Goal: Transaction & Acquisition: Subscribe to service/newsletter

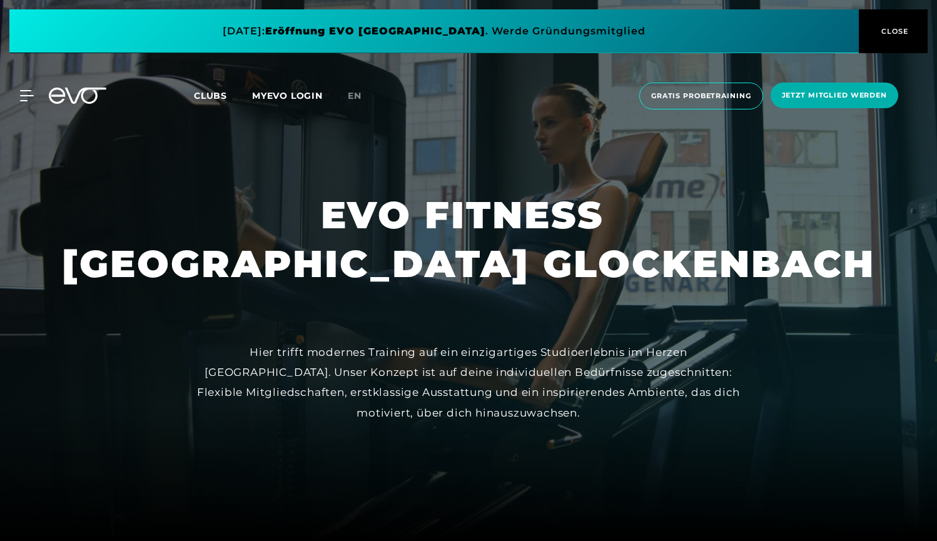
click at [824, 96] on span "Jetzt Mitglied werden" at bounding box center [834, 95] width 105 height 11
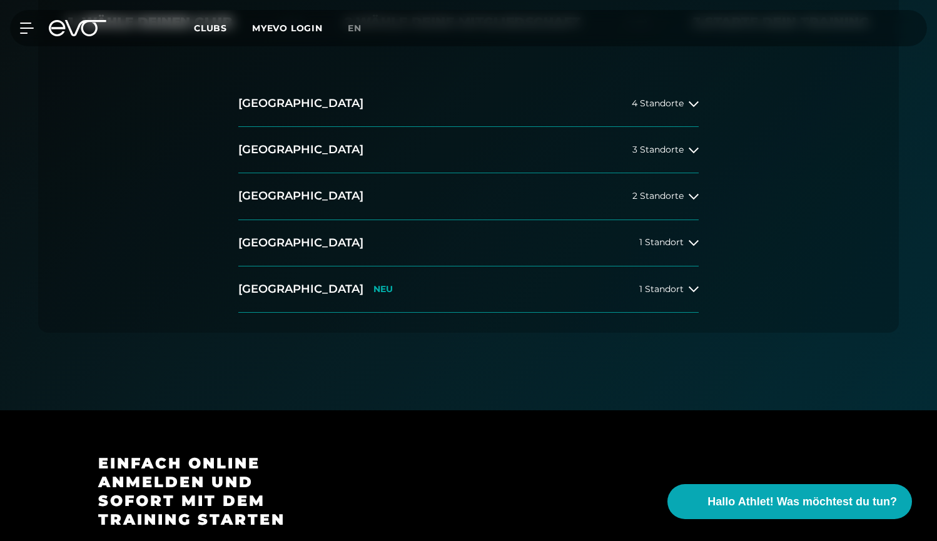
scroll to position [375, 0]
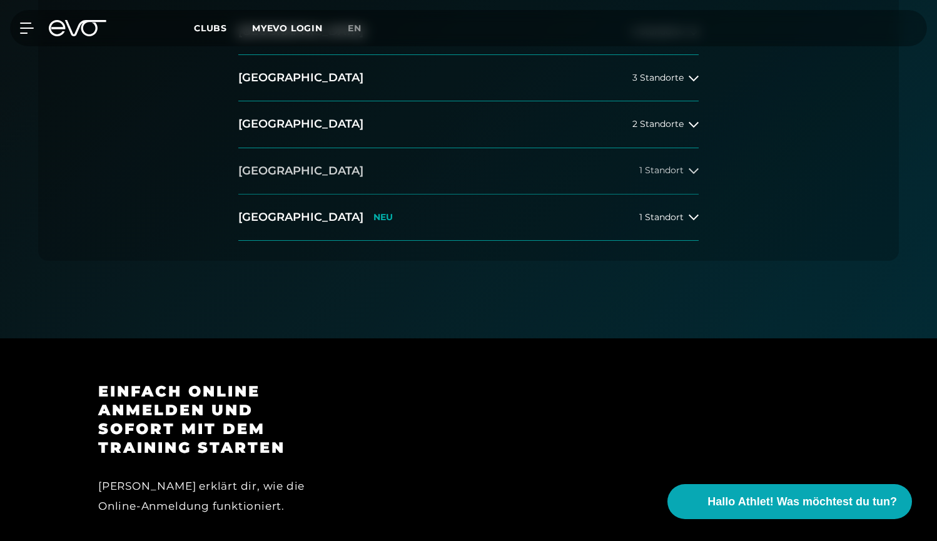
click at [295, 181] on button "[GEOGRAPHIC_DATA] 1 Standort" at bounding box center [468, 171] width 460 height 46
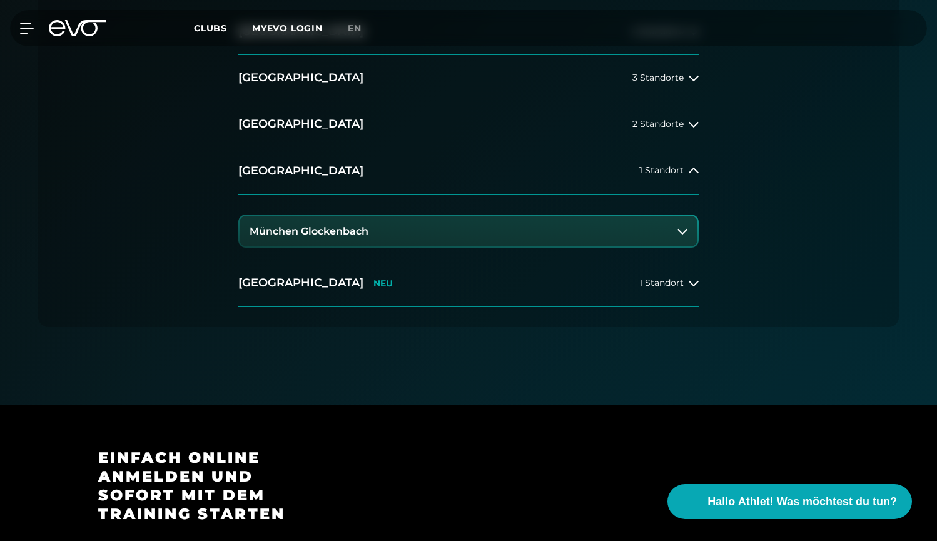
click at [347, 233] on h3 "München Glockenbach" at bounding box center [308, 231] width 119 height 11
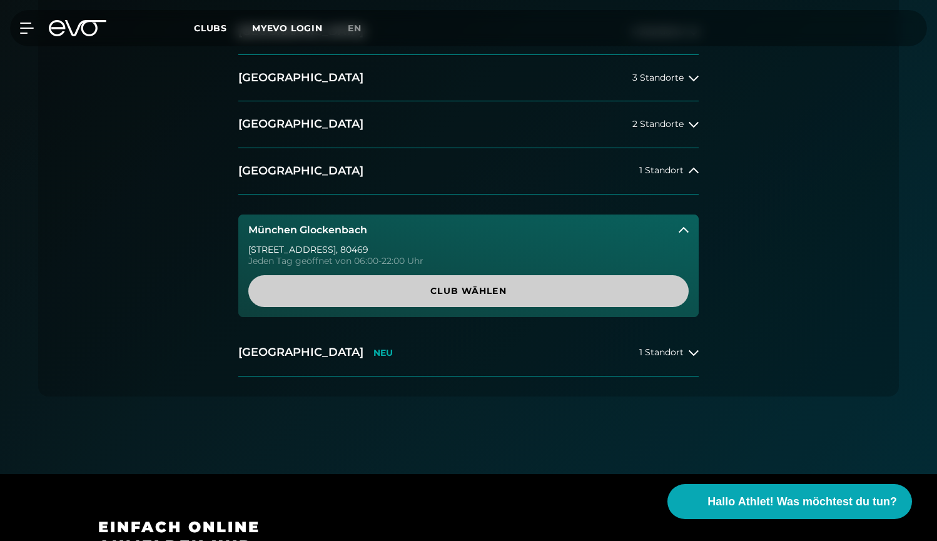
click at [423, 285] on span "Club wählen" at bounding box center [468, 290] width 380 height 13
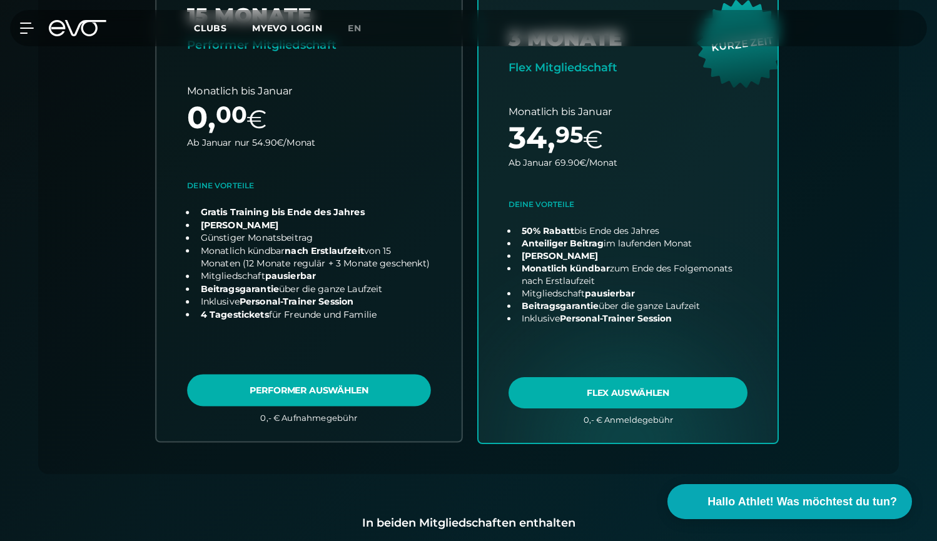
scroll to position [526, 0]
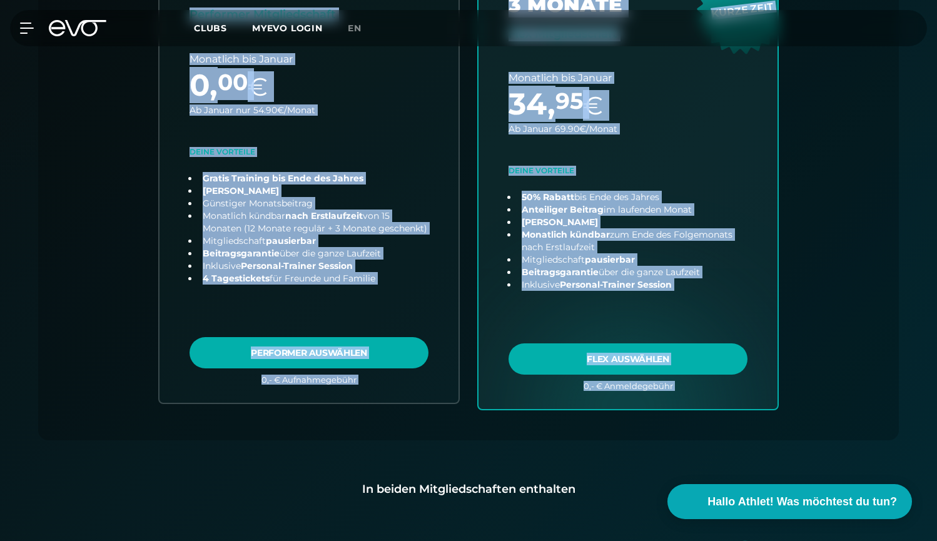
drag, startPoint x: 129, startPoint y: 168, endPoint x: 350, endPoint y: 443, distance: 351.8
click at [350, 443] on div "Wähle deinen Club 2. Wähle deine Mitgliedschaft 3. Starte dein Training Club : …" at bounding box center [468, 204] width 900 height 988
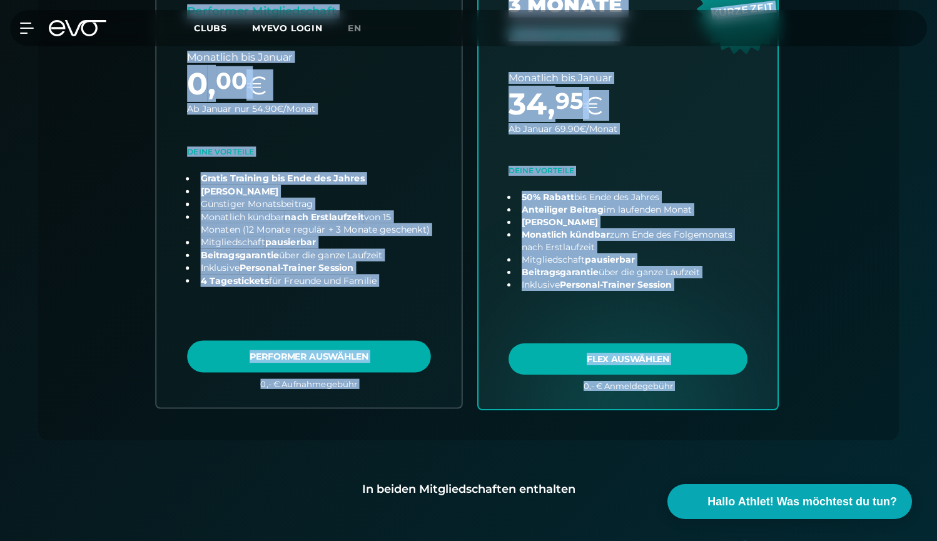
copy div "50 LOREMI Dolorsita Consecteturadi Elitseddo eiu Tempor 3 , 59 € In Utlabo etd …"
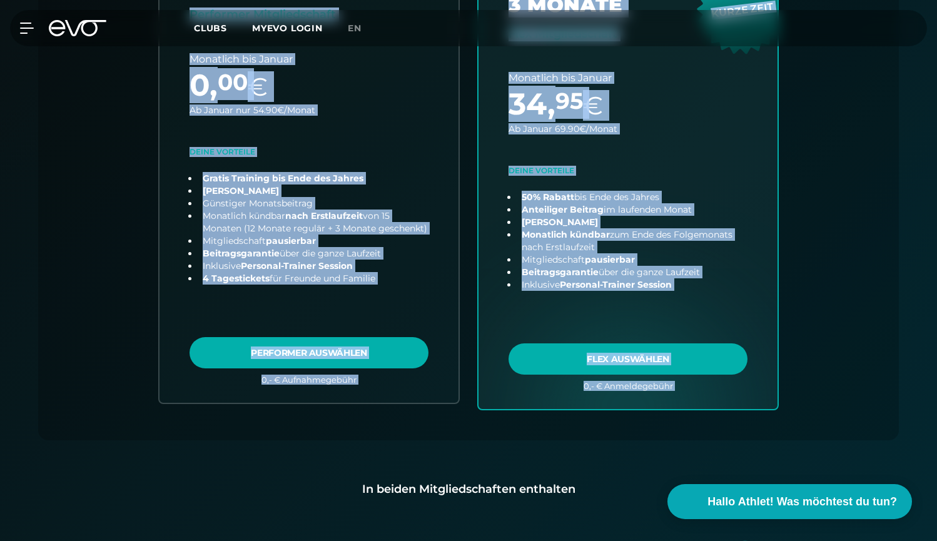
click at [893, 249] on div "Wähle deinen Club 2. Wähle deine Mitgliedschaft 3. Starte dein Training Club : …" at bounding box center [468, 95] width 860 height 690
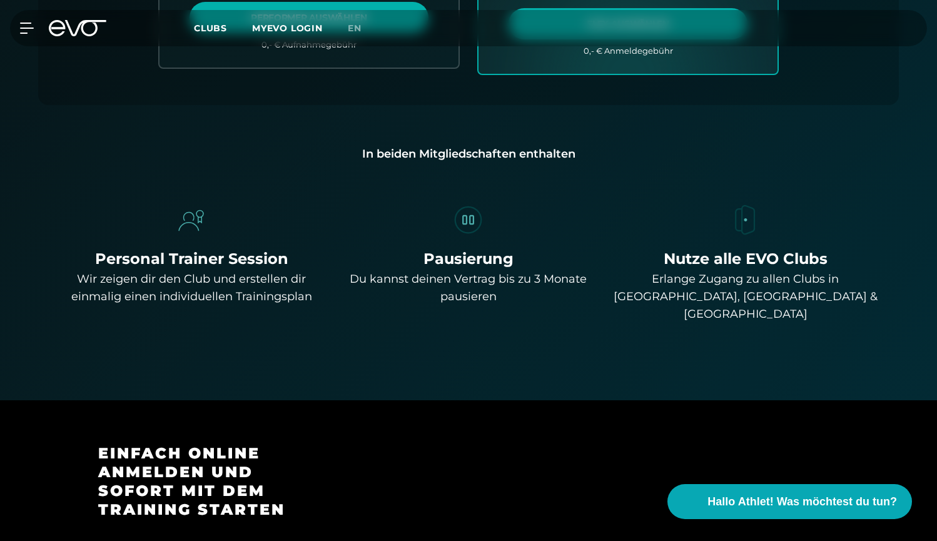
scroll to position [902, 0]
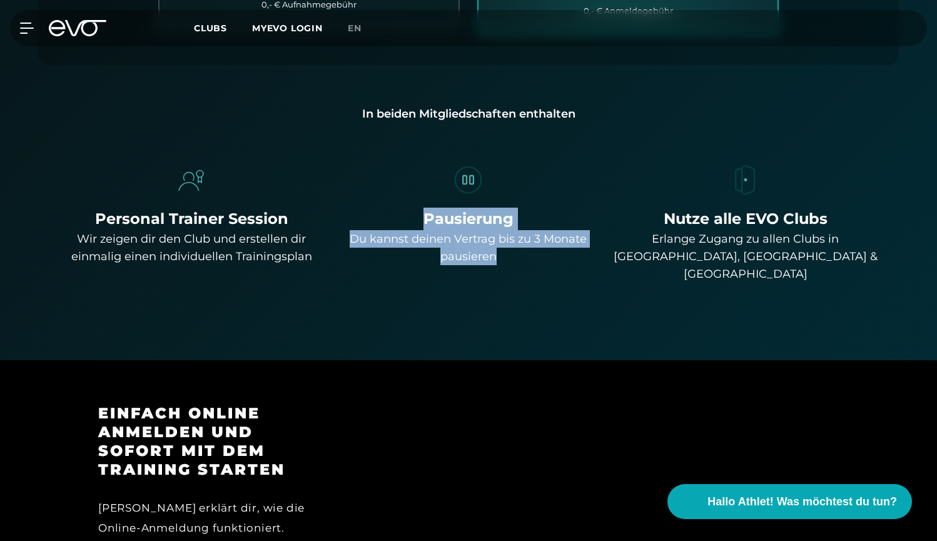
drag, startPoint x: 415, startPoint y: 224, endPoint x: 520, endPoint y: 267, distance: 113.3
drag, startPoint x: 514, startPoint y: 263, endPoint x: 420, endPoint y: 216, distance: 105.1
click at [420, 216] on div "Pausierung Du kannst deinen Vertrag bis zu 3 Monate pausieren" at bounding box center [468, 237] width 267 height 58
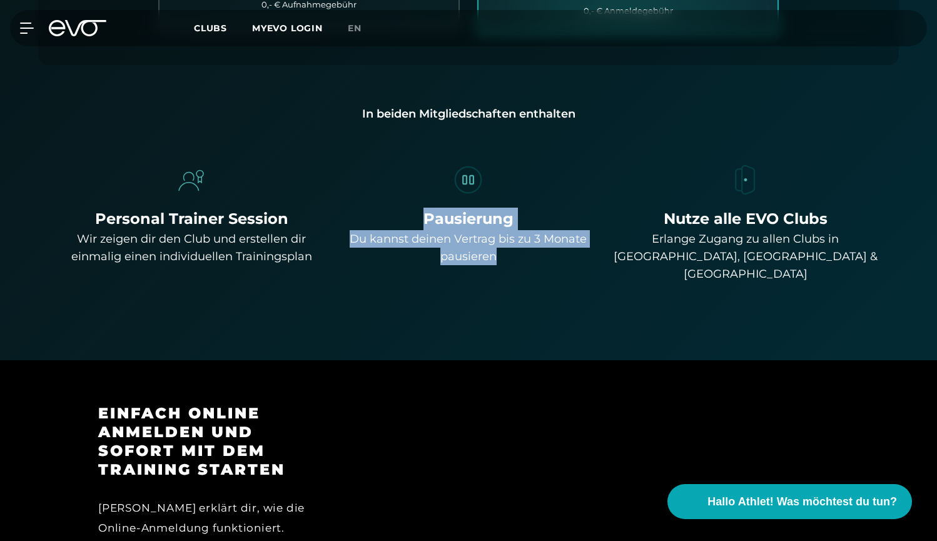
click at [420, 216] on div "Pausierung" at bounding box center [468, 219] width 267 height 23
drag, startPoint x: 458, startPoint y: 216, endPoint x: 518, endPoint y: 268, distance: 79.3
drag, startPoint x: 519, startPoint y: 263, endPoint x: 424, endPoint y: 218, distance: 105.2
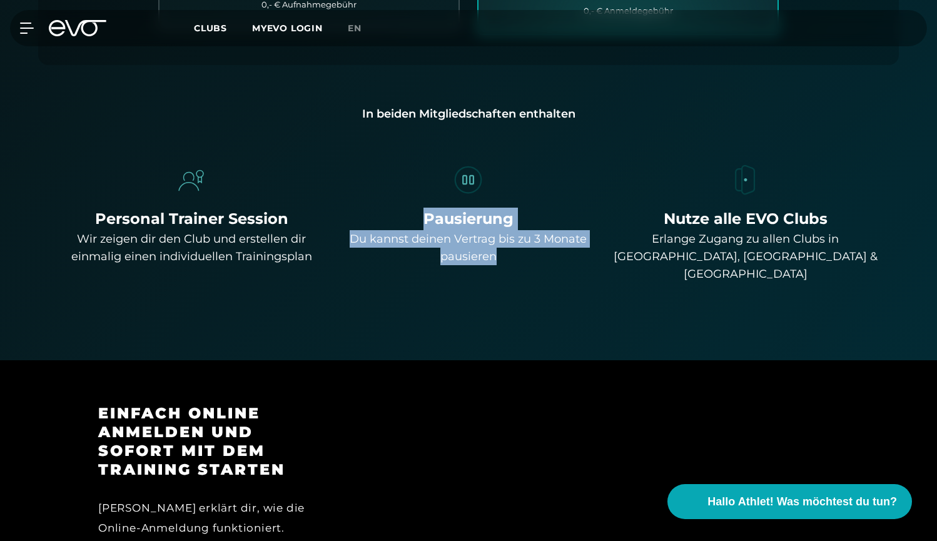
click at [424, 218] on div "Pausierung Du kannst deinen Vertrag bis zu 3 Monate pausieren" at bounding box center [468, 237] width 267 height 58
copy div "Pausierung Du kannst deinen Vertrag bis zu 3 Monate pausieren"
click at [343, 248] on div "Du kannst deinen Vertrag bis zu 3 Monate pausieren" at bounding box center [468, 247] width 267 height 35
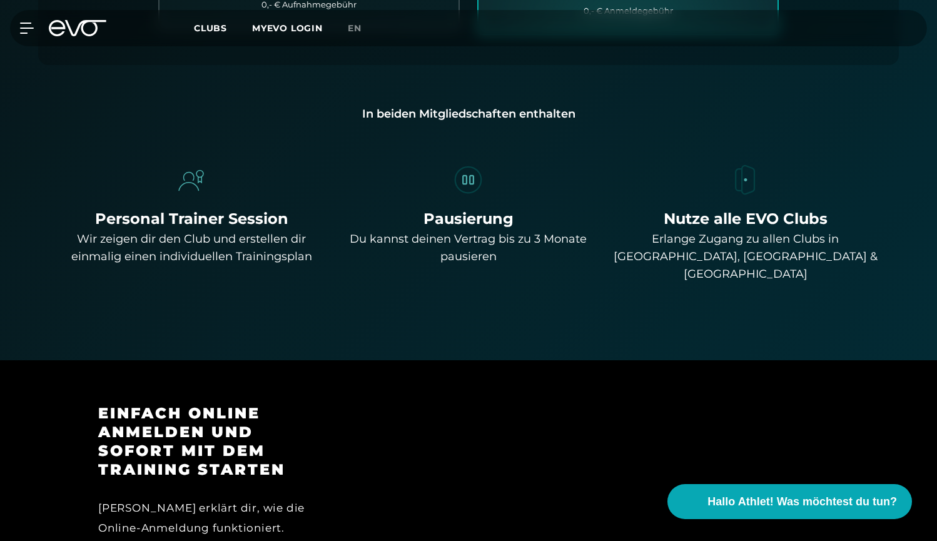
drag, startPoint x: 934, startPoint y: 218, endPoint x: 935, endPoint y: 156, distance: 62.5
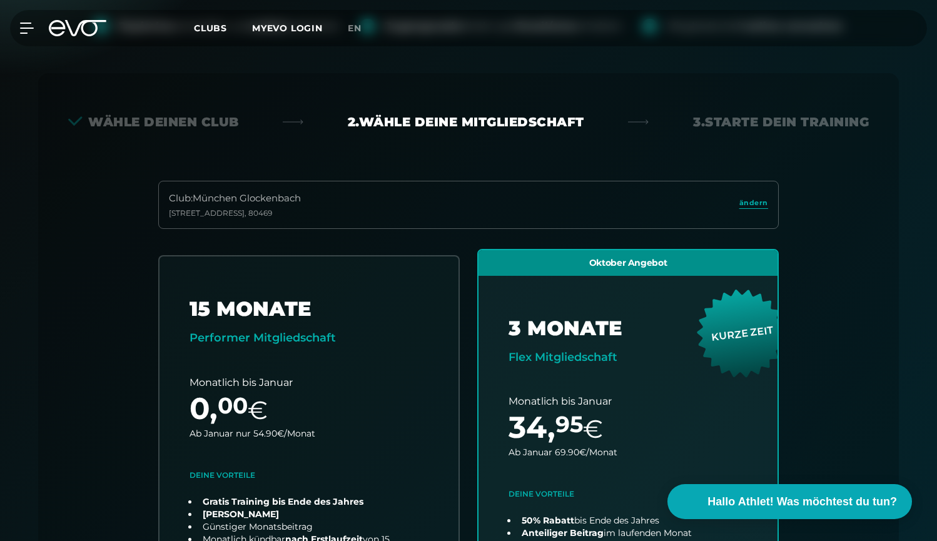
scroll to position [63, 0]
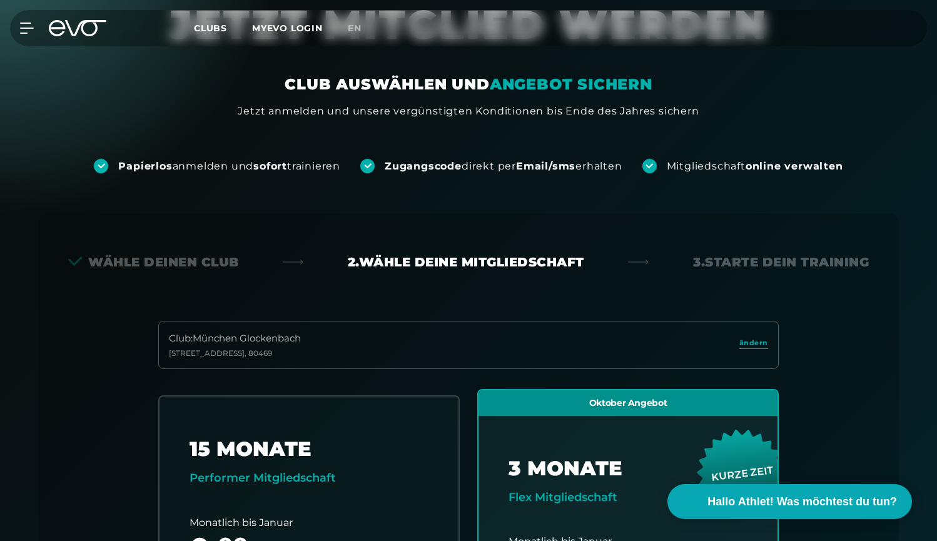
drag, startPoint x: 358, startPoint y: 258, endPoint x: 700, endPoint y: 266, distance: 342.1
click at [703, 263] on div "Wähle deinen Club 2. Wähle deine Mitgliedschaft 3. Starte dein Training" at bounding box center [468, 262] width 800 height 18
click at [700, 266] on div "3. Starte dein Training" at bounding box center [781, 262] width 176 height 18
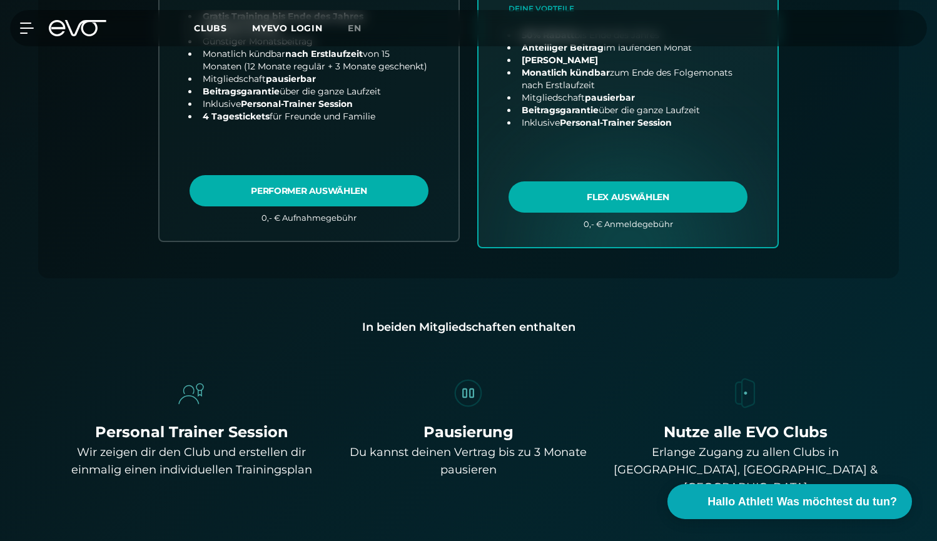
scroll to position [813, 0]
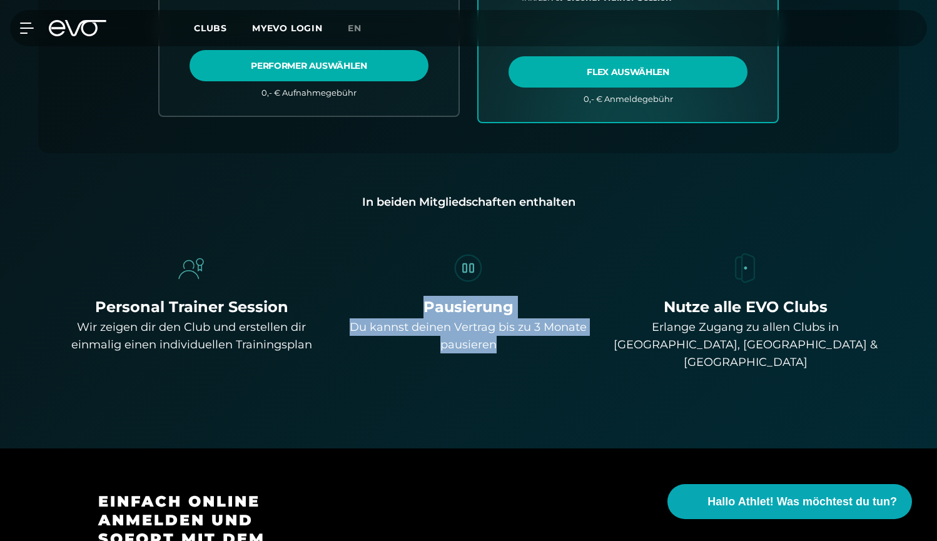
drag, startPoint x: 505, startPoint y: 348, endPoint x: 417, endPoint y: 297, distance: 101.1
click at [417, 297] on div "Pausierung Du kannst deinen Vertrag bis zu 3 Monate pausieren" at bounding box center [468, 325] width 267 height 58
click at [417, 297] on div "Pausierung" at bounding box center [468, 307] width 267 height 23
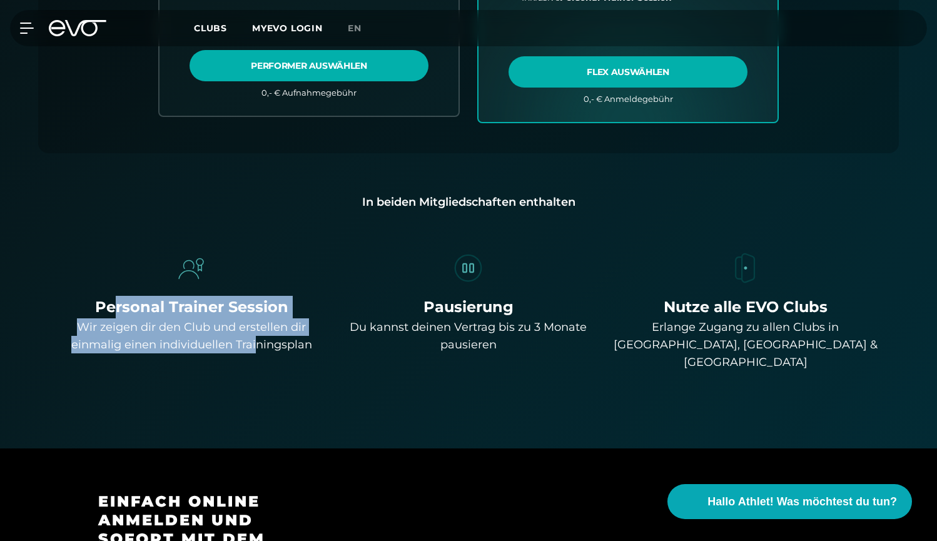
drag, startPoint x: 236, startPoint y: 358, endPoint x: 83, endPoint y: 308, distance: 160.6
click at [83, 308] on div "Personal Trainer Session" at bounding box center [191, 307] width 267 height 23
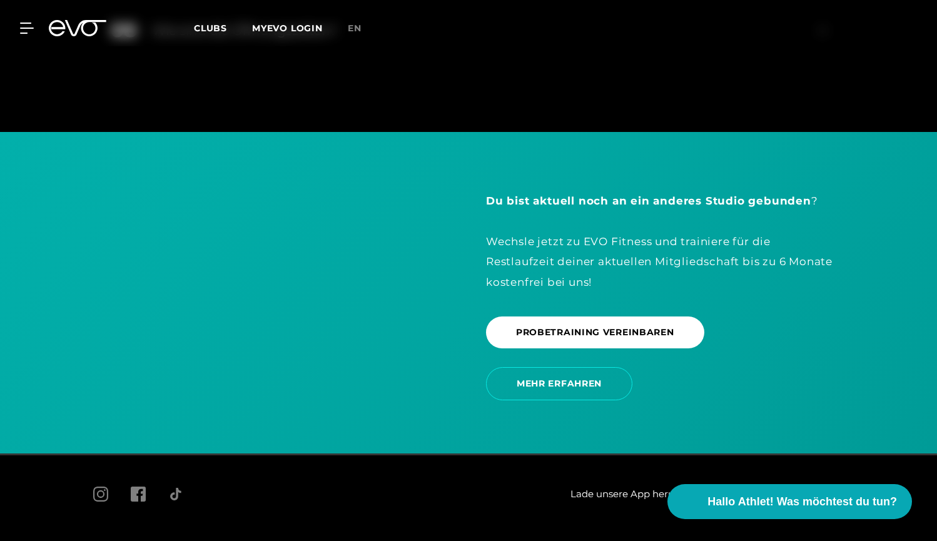
scroll to position [2674, 0]
